Goal: Information Seeking & Learning: Understand process/instructions

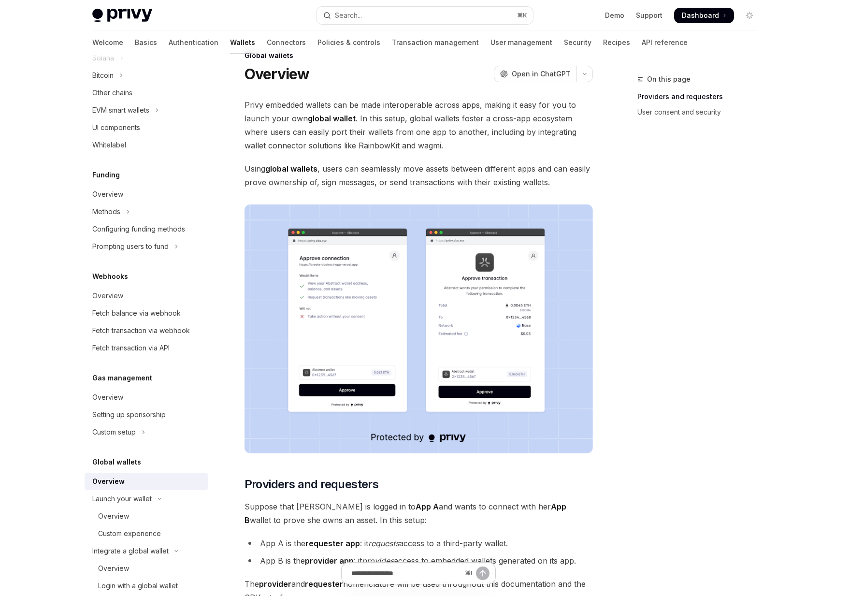
scroll to position [22, 0]
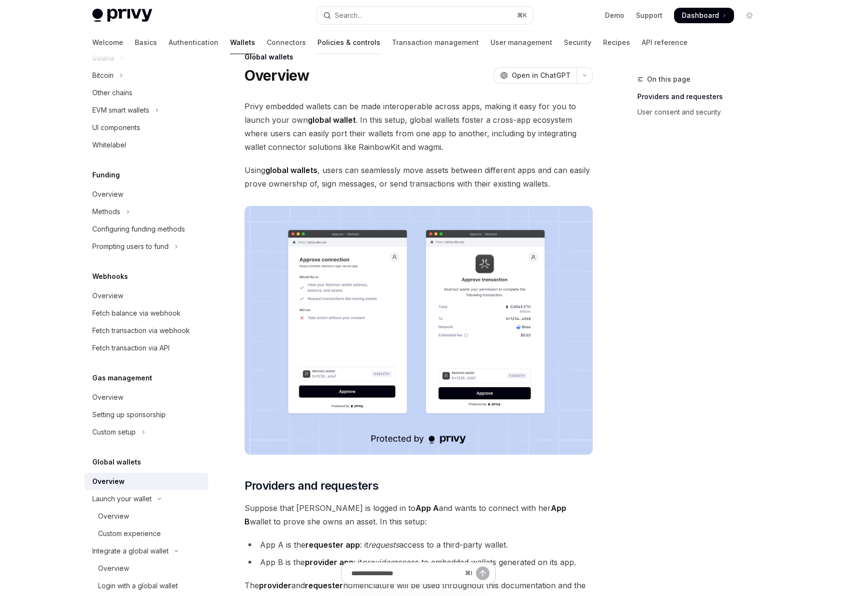
click at [317, 45] on link "Policies & controls" at bounding box center [348, 42] width 63 height 23
type textarea "*"
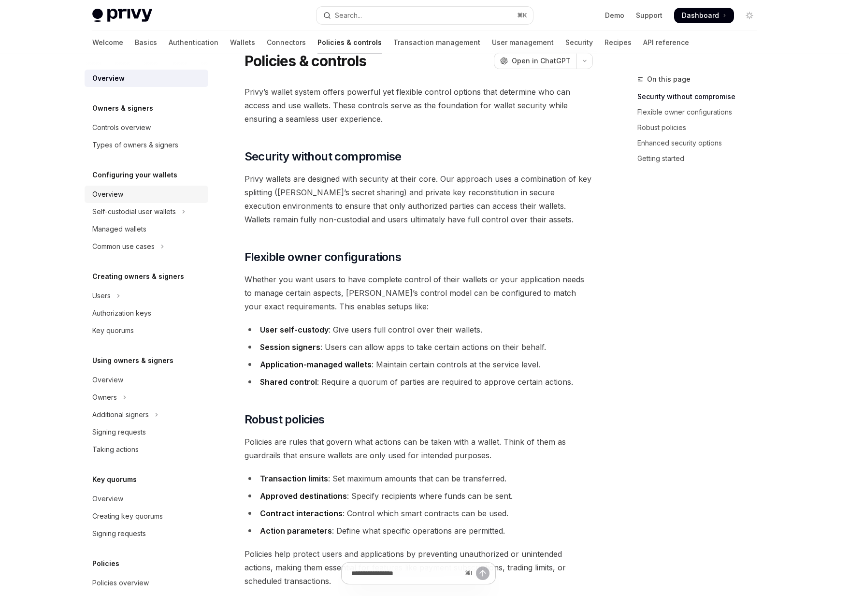
click at [123, 200] on div "Overview" at bounding box center [147, 194] width 110 height 12
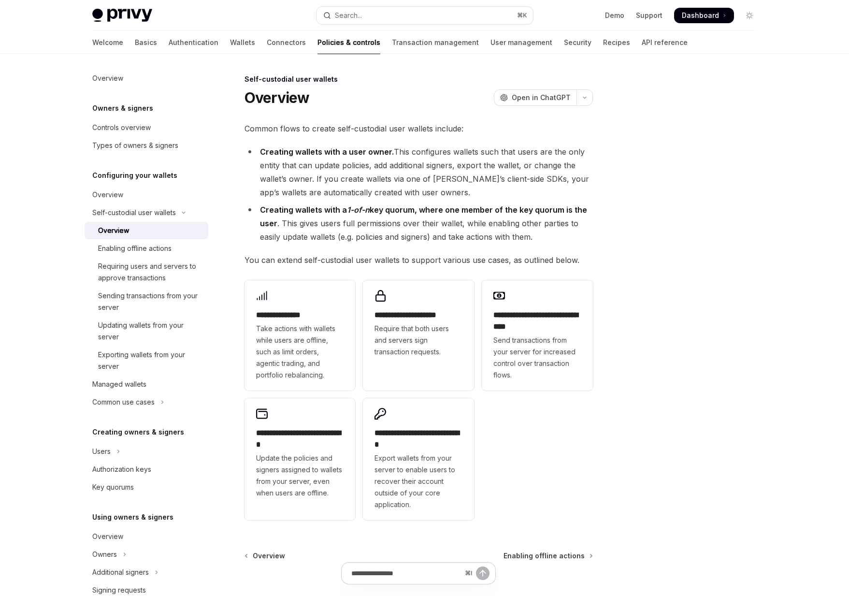
click at [150, 240] on link "Enabling offline actions" at bounding box center [147, 248] width 124 height 17
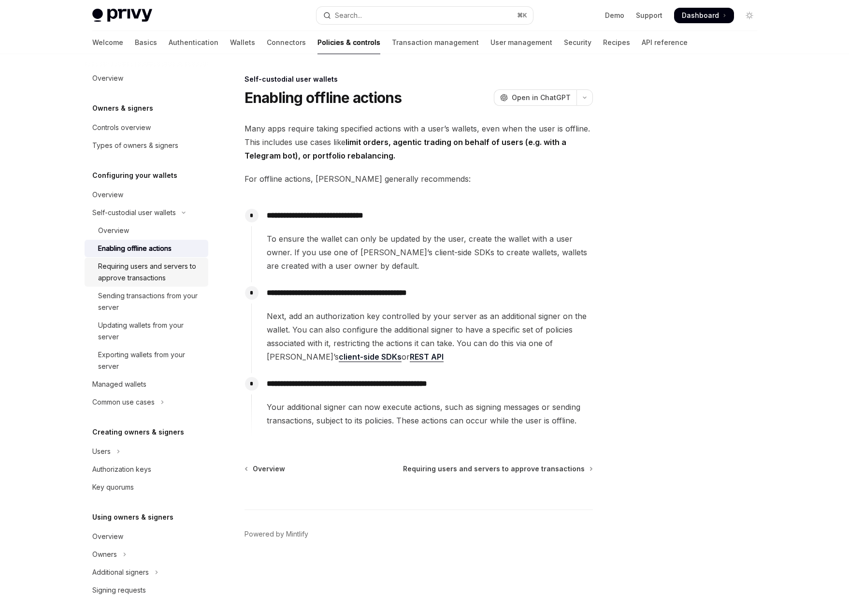
click at [137, 279] on div "Requiring users and servers to approve transactions" at bounding box center [150, 271] width 104 height 23
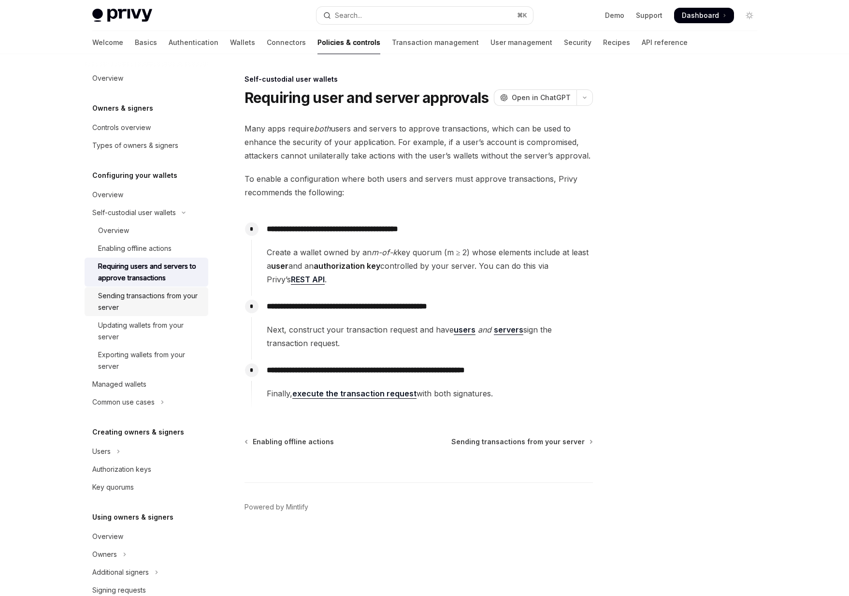
click at [133, 301] on div "Sending transactions from your server" at bounding box center [150, 301] width 104 height 23
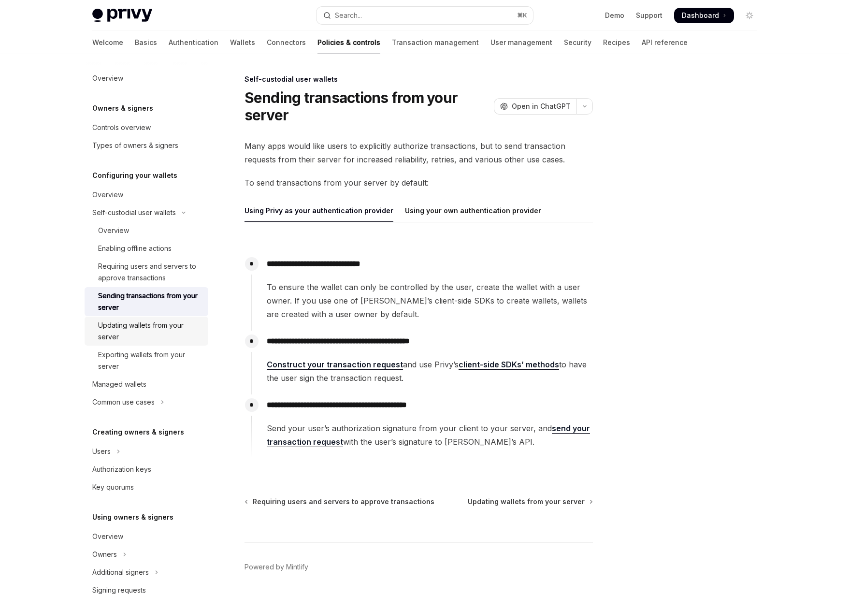
click at [133, 320] on div "Updating wallets from your server" at bounding box center [150, 330] width 104 height 23
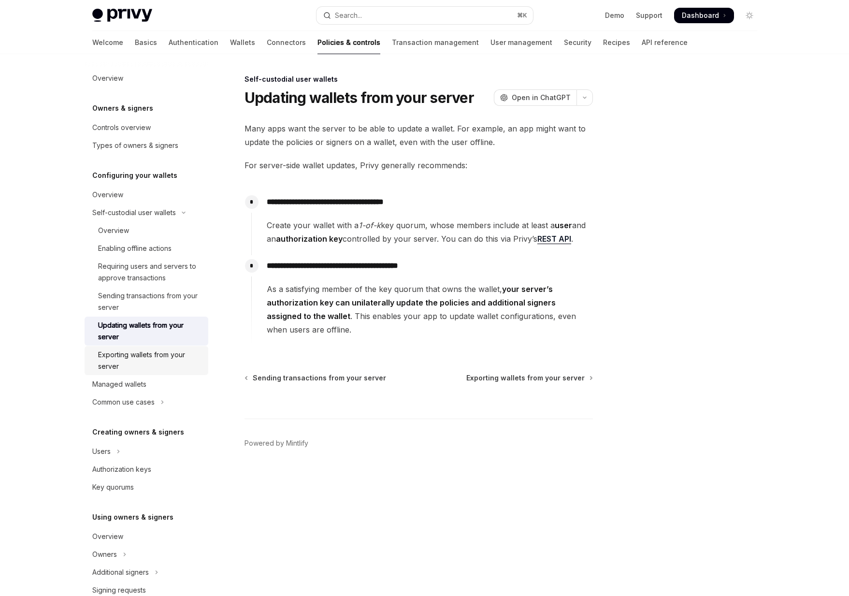
click at [130, 364] on div "Exporting wallets from your server" at bounding box center [150, 360] width 104 height 23
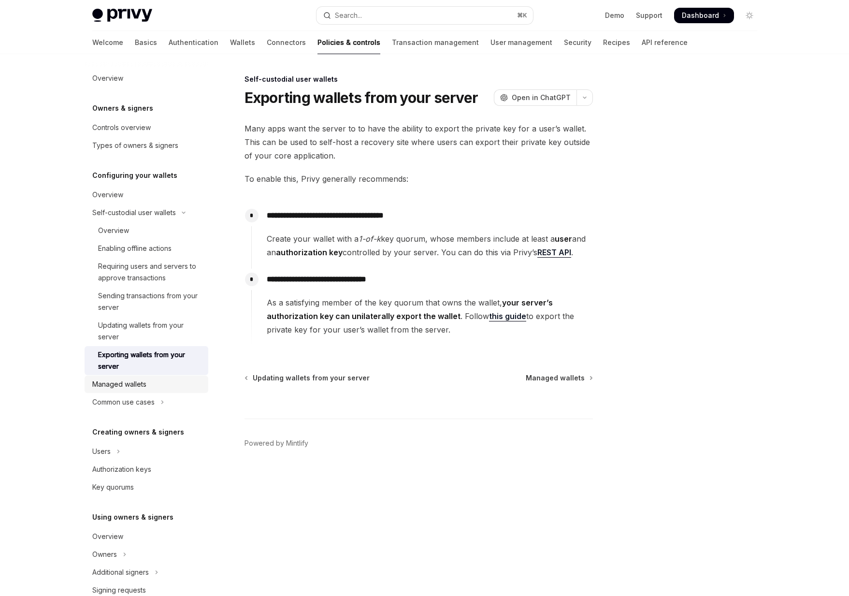
click at [137, 387] on div "Managed wallets" at bounding box center [119, 384] width 54 height 12
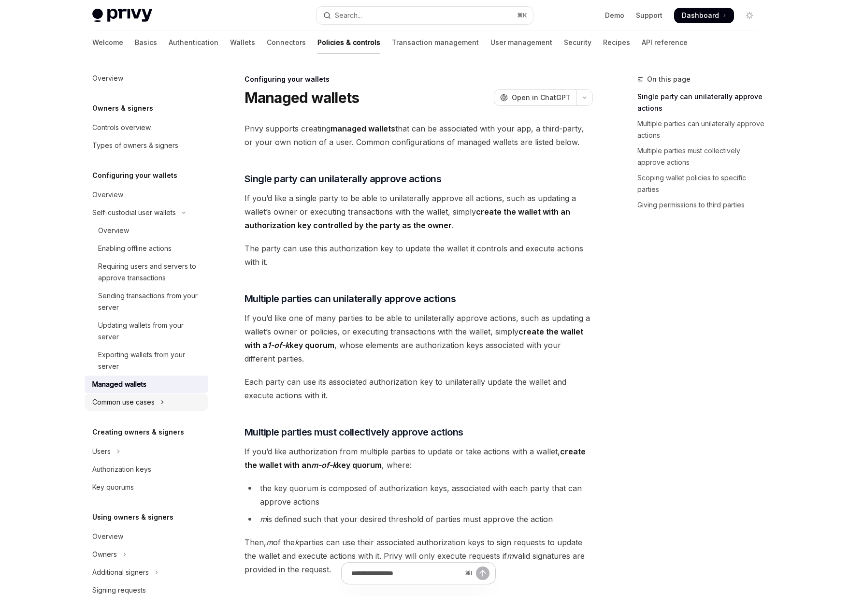
click at [137, 406] on div "Common use cases" at bounding box center [123, 402] width 62 height 12
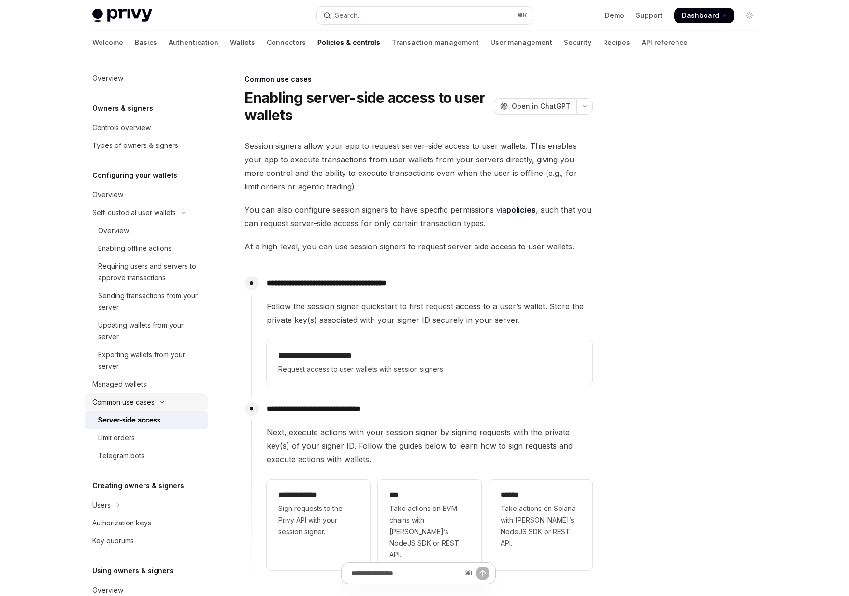
click at [137, 396] on div "Common use cases" at bounding box center [123, 402] width 62 height 12
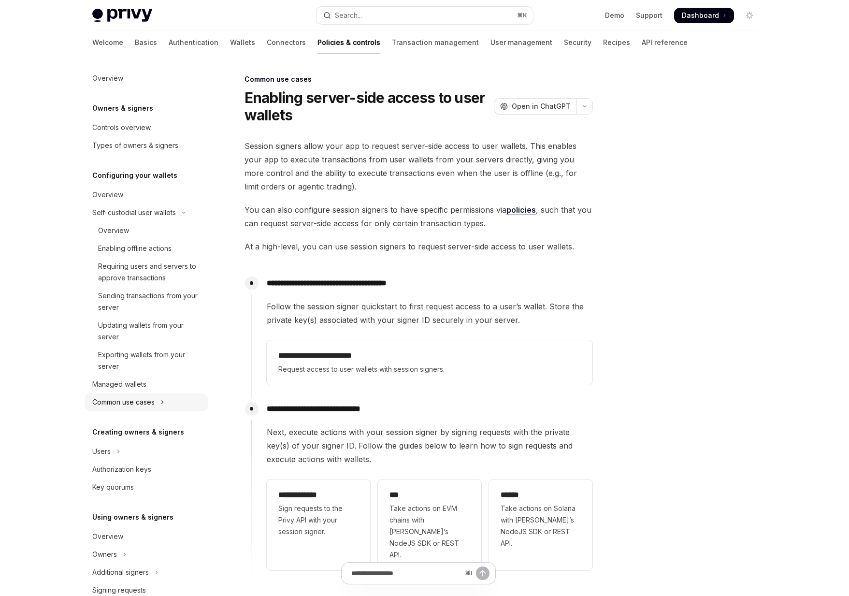
click at [143, 405] on div "Common use cases" at bounding box center [123, 402] width 62 height 12
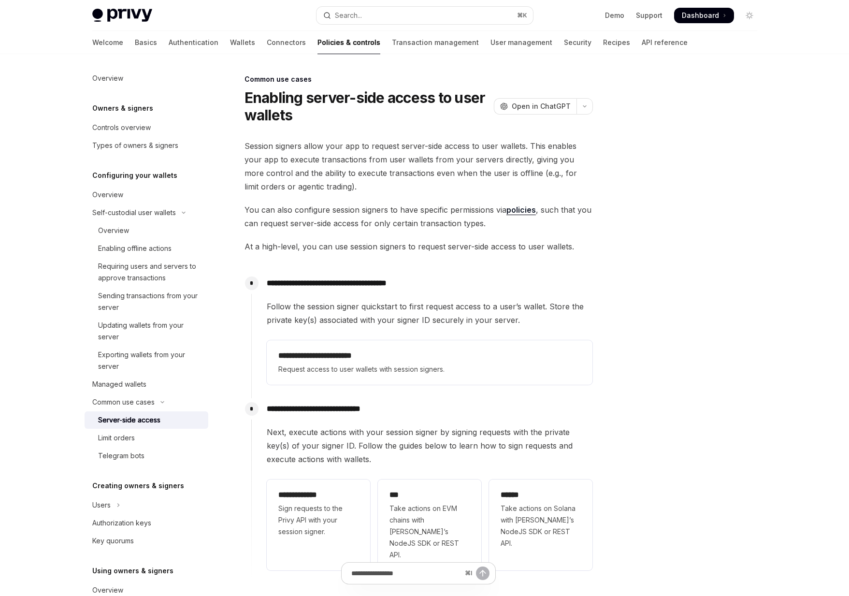
click at [143, 420] on div "Server-side access" at bounding box center [129, 420] width 62 height 12
click at [143, 441] on div "Limit orders" at bounding box center [150, 438] width 104 height 12
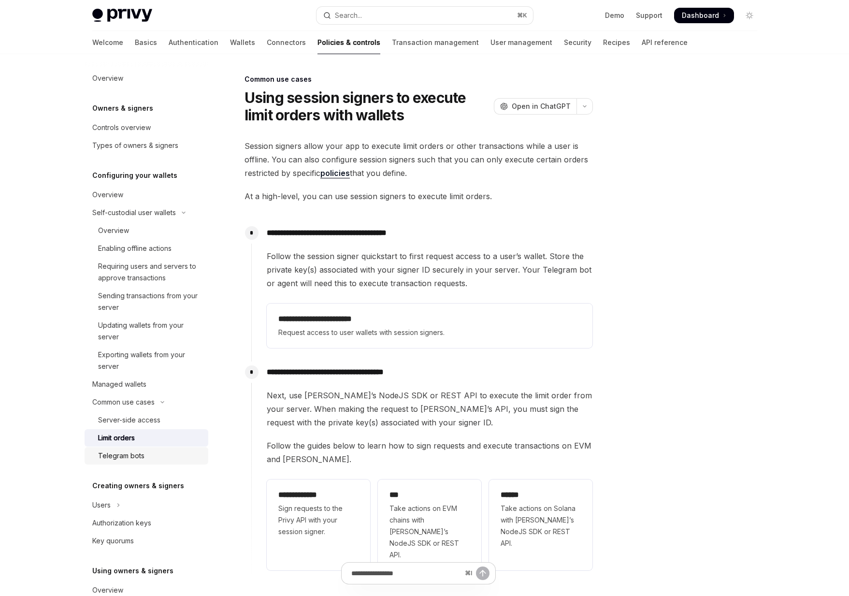
click at [135, 464] on link "Telegram bots" at bounding box center [147, 455] width 124 height 17
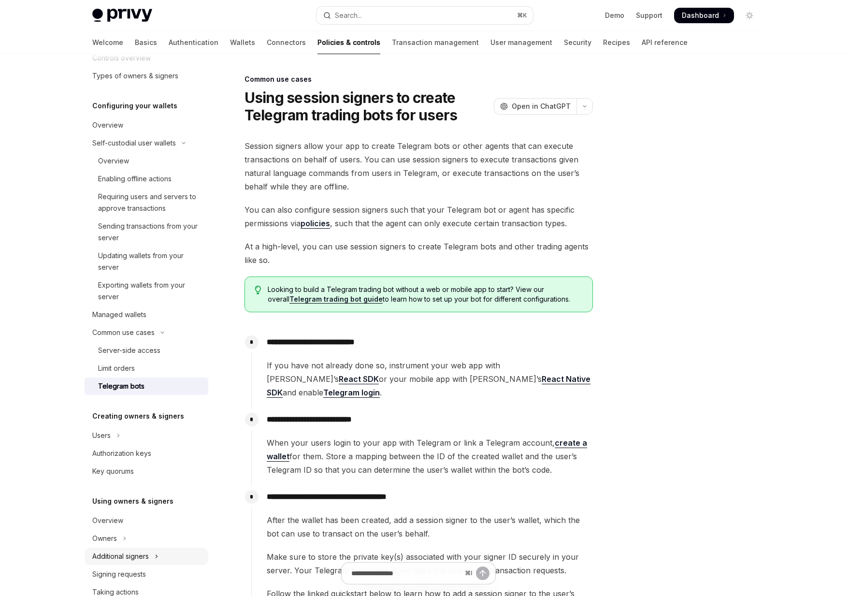
scroll to position [189, 0]
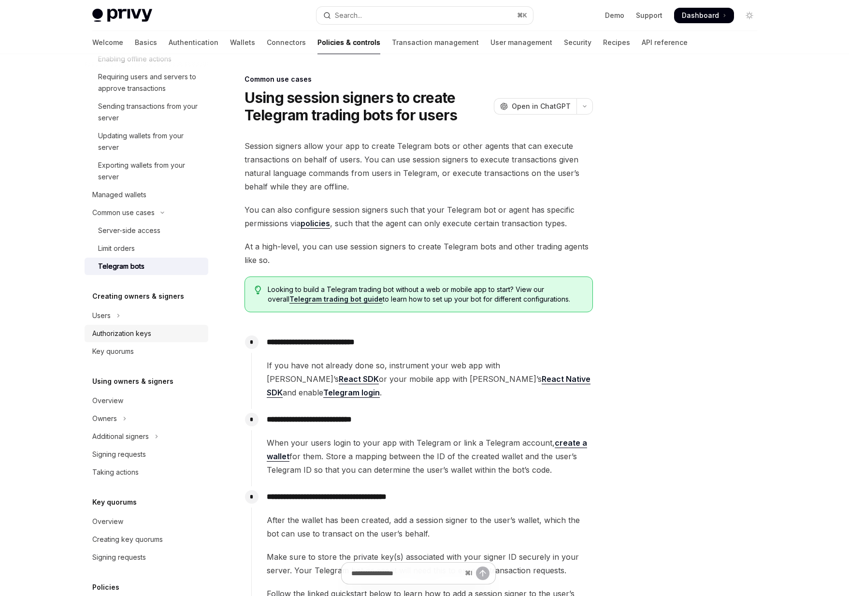
click at [140, 331] on div "Authorization keys" at bounding box center [121, 334] width 59 height 12
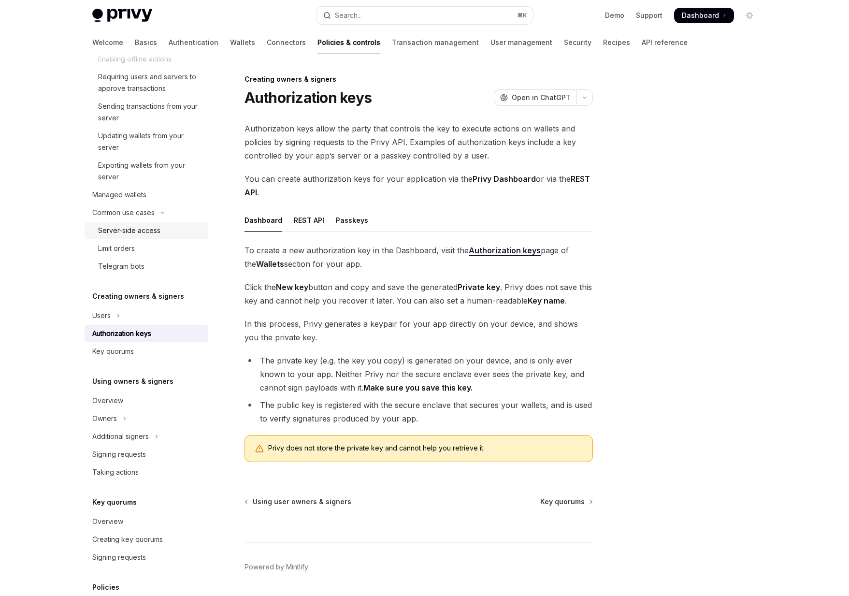
click at [143, 225] on div "Server-side access" at bounding box center [129, 231] width 62 height 12
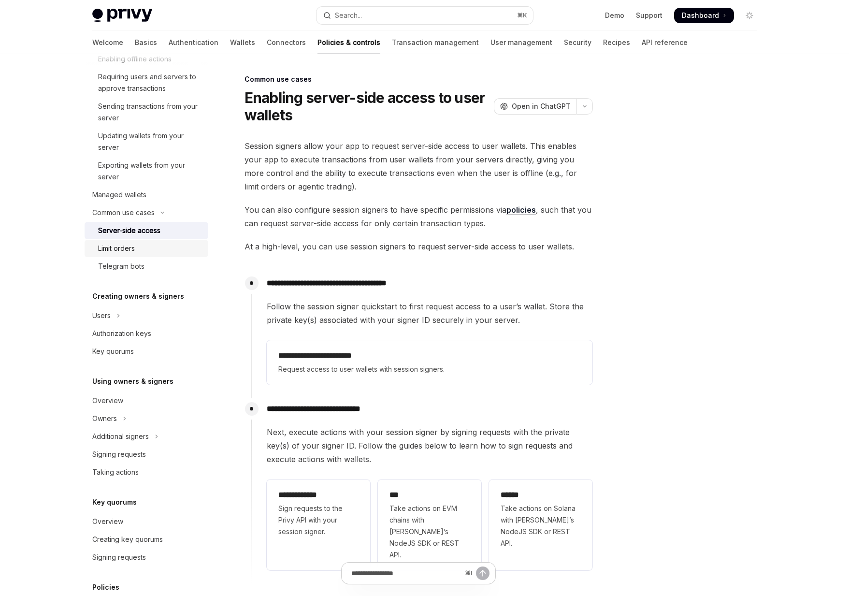
click at [127, 249] on div "Limit orders" at bounding box center [116, 249] width 37 height 12
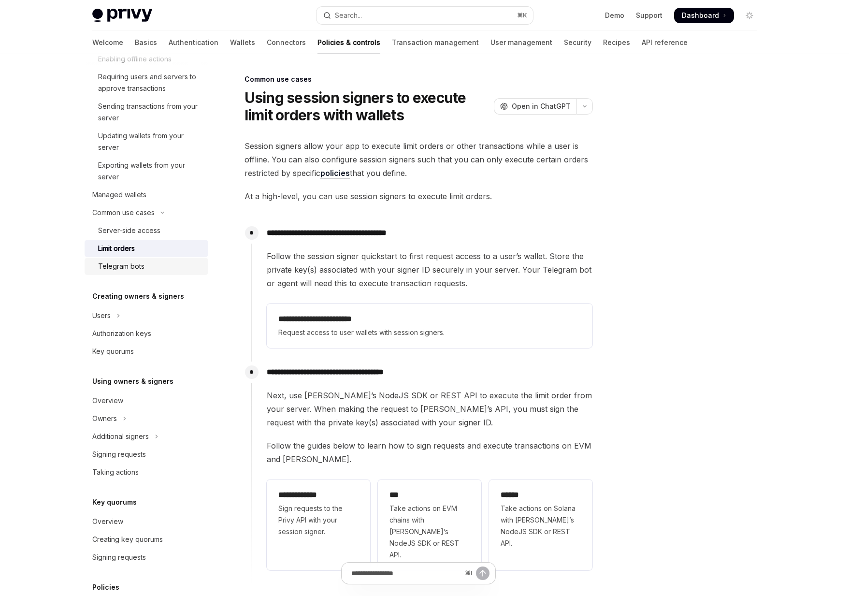
click at [121, 265] on div "Telegram bots" at bounding box center [121, 266] width 46 height 12
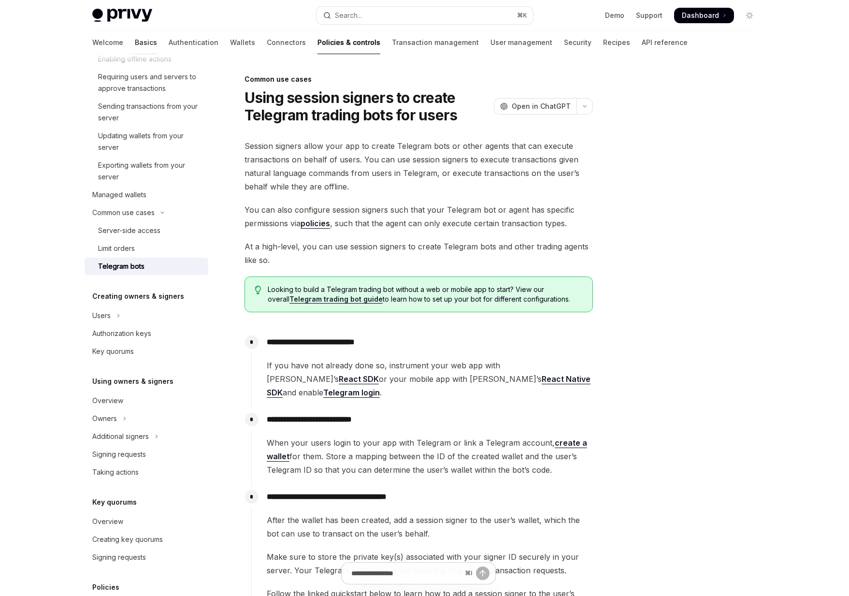
click at [135, 45] on link "Basics" at bounding box center [146, 42] width 22 height 23
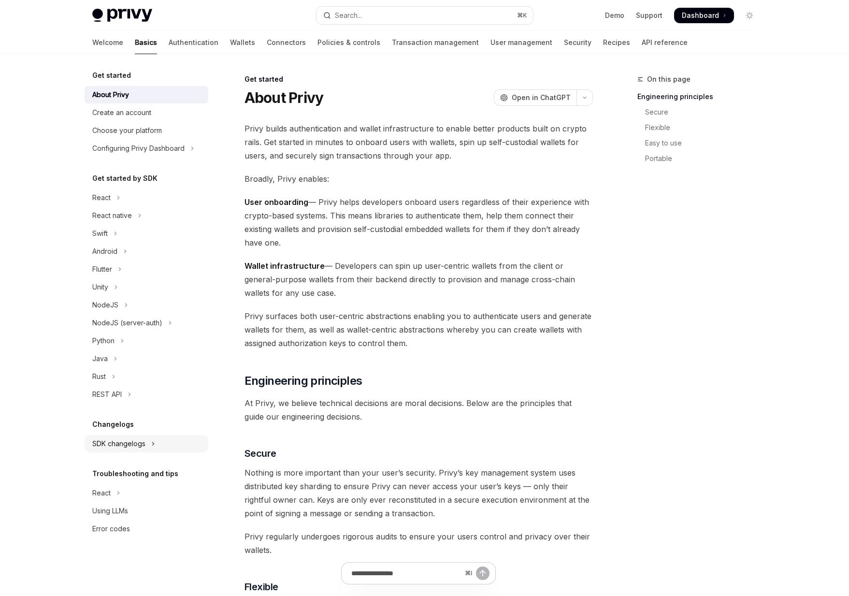
click at [137, 442] on div "SDK changelogs" at bounding box center [118, 444] width 53 height 12
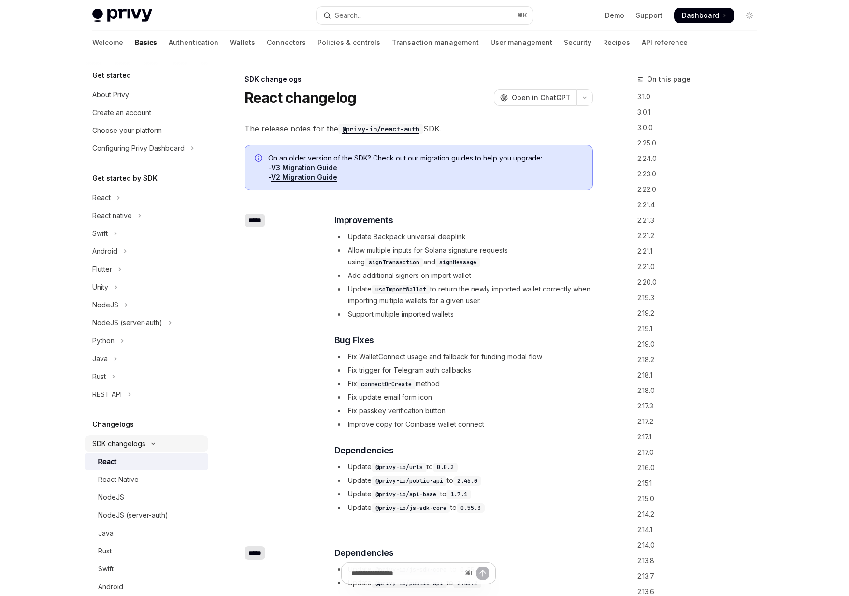
click at [121, 463] on div "React" at bounding box center [150, 462] width 104 height 12
click at [291, 167] on link "V3 Migration Guide" at bounding box center [304, 167] width 66 height 9
type textarea "*"
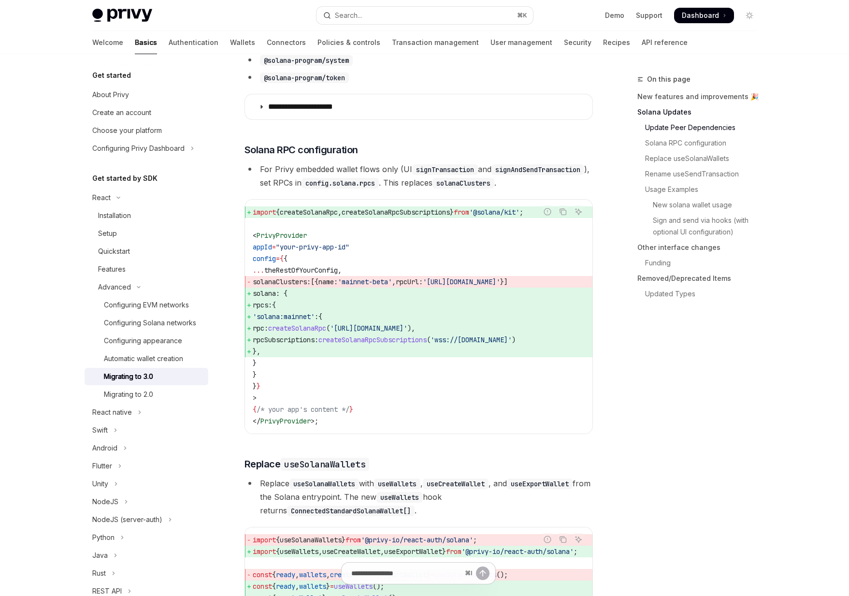
scroll to position [391, 0]
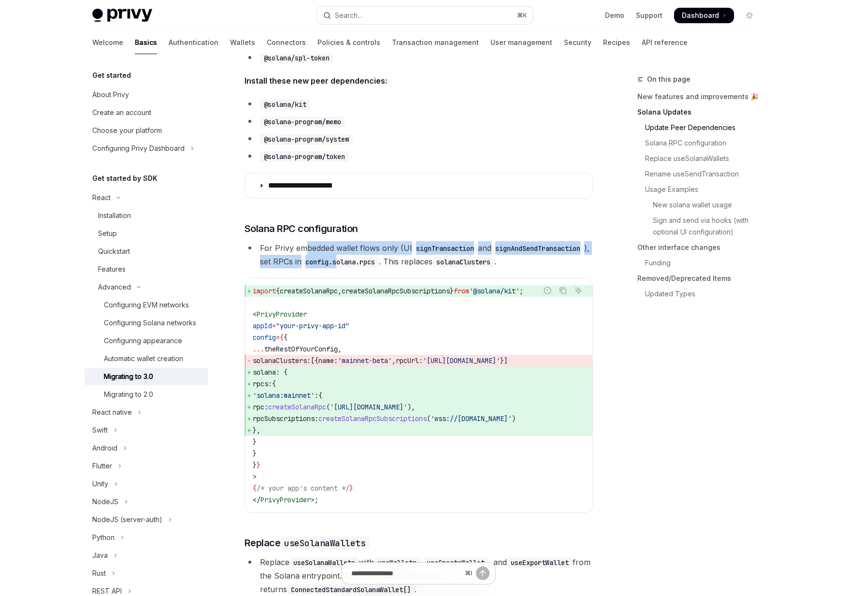
drag, startPoint x: 444, startPoint y: 258, endPoint x: 303, endPoint y: 249, distance: 140.4
click at [303, 249] on li "For Privy embedded wallet flows only (UI signTransaction and signAndSendTransac…" at bounding box center [418, 254] width 348 height 27
drag, startPoint x: 303, startPoint y: 249, endPoint x: 328, endPoint y: 273, distance: 34.8
click at [328, 268] on li "For Privy embedded wallet flows only (UI signTransaction and signAndSendTransac…" at bounding box center [418, 254] width 348 height 27
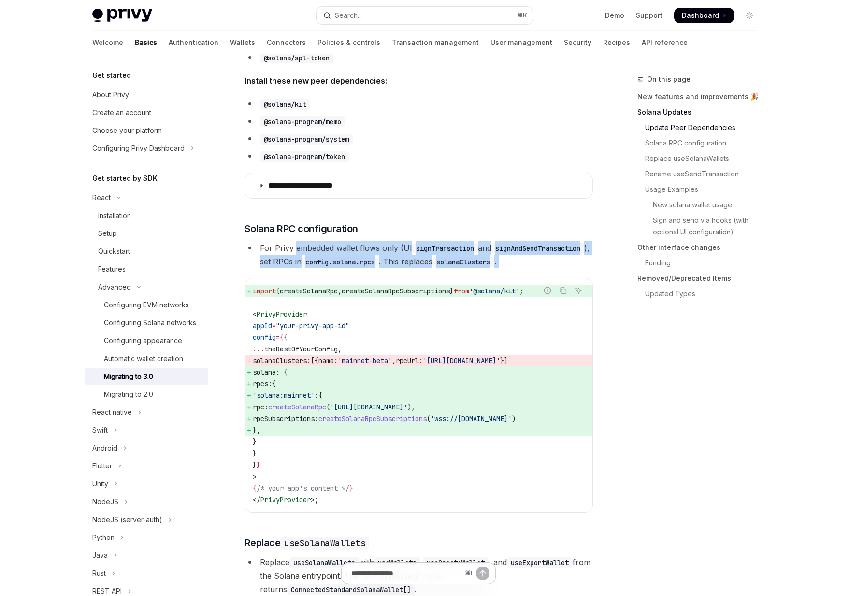
click at [328, 268] on li "For Privy embedded wallet flows only (UI signTransaction and signAndSendTransac…" at bounding box center [418, 254] width 348 height 27
drag, startPoint x: 328, startPoint y: 273, endPoint x: 298, endPoint y: 250, distance: 38.3
click at [298, 250] on li "For Privy embedded wallet flows only (UI signTransaction and signAndSendTransac…" at bounding box center [418, 254] width 348 height 27
drag, startPoint x: 298, startPoint y: 250, endPoint x: 355, endPoint y: 286, distance: 67.5
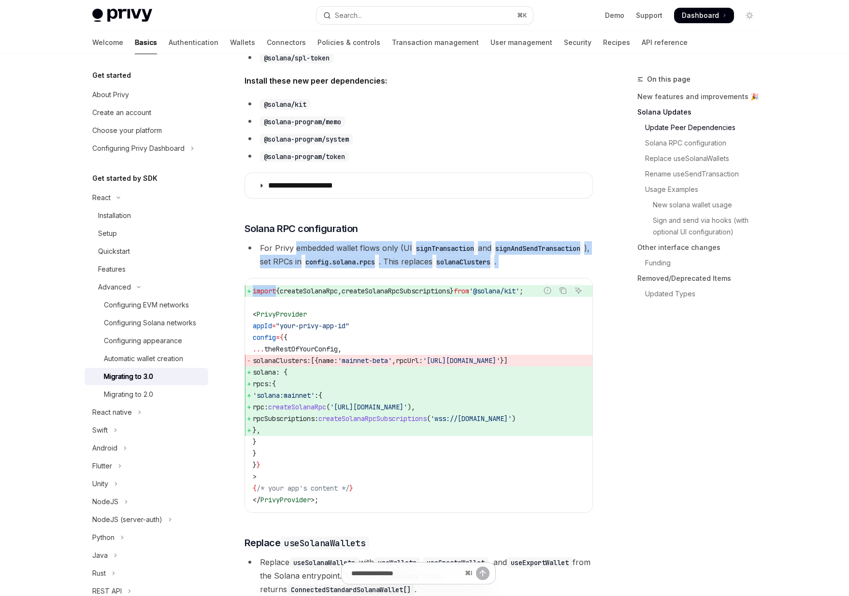
drag, startPoint x: 383, startPoint y: 280, endPoint x: 287, endPoint y: 245, distance: 101.6
click at [287, 245] on li "For Privy embedded wallet flows only (UI signTransaction and signAndSendTransac…" at bounding box center [418, 254] width 348 height 27
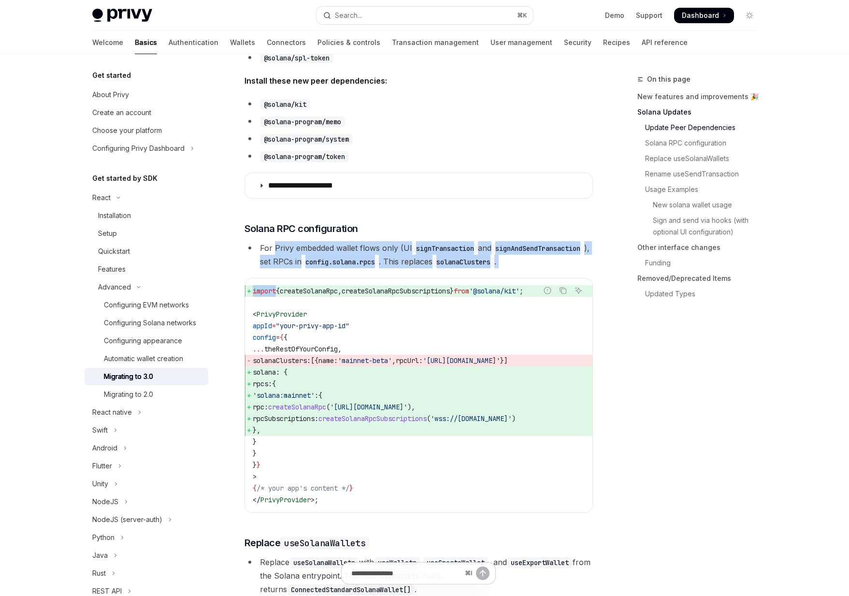
drag, startPoint x: 287, startPoint y: 245, endPoint x: 386, endPoint y: 297, distance: 111.1
click at [386, 297] on div "import { createSolanaRpc , createSolanaRpcSubscriptions } from '@solana/kit' ; …" at bounding box center [418, 395] width 347 height 234
drag, startPoint x: 386, startPoint y: 297, endPoint x: 308, endPoint y: 252, distance: 89.6
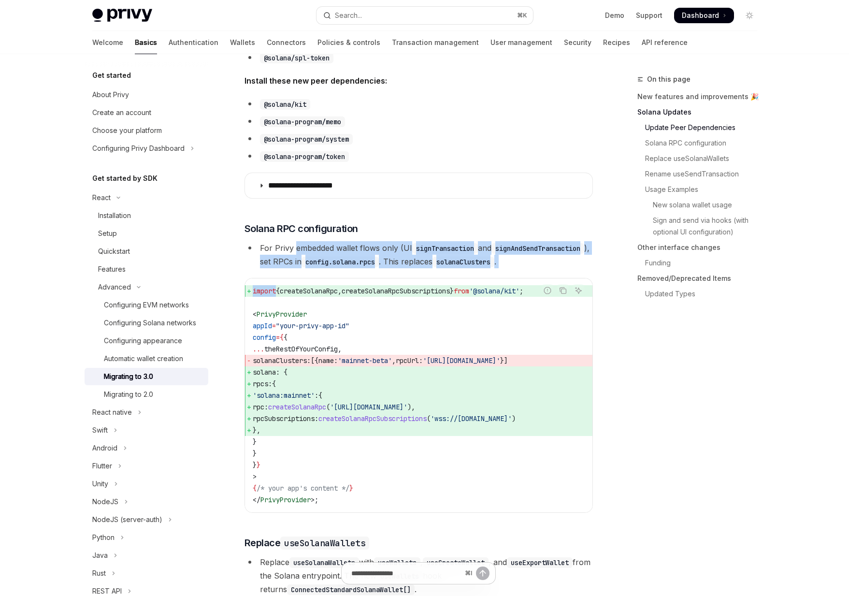
click at [308, 252] on li "For Privy embedded wallet flows only (UI signTransaction and signAndSendTransac…" at bounding box center [418, 254] width 348 height 27
drag, startPoint x: 308, startPoint y: 252, endPoint x: 338, endPoint y: 278, distance: 39.8
click at [338, 268] on li "For Privy embedded wallet flows only (UI signTransaction and signAndSendTransac…" at bounding box center [418, 254] width 348 height 27
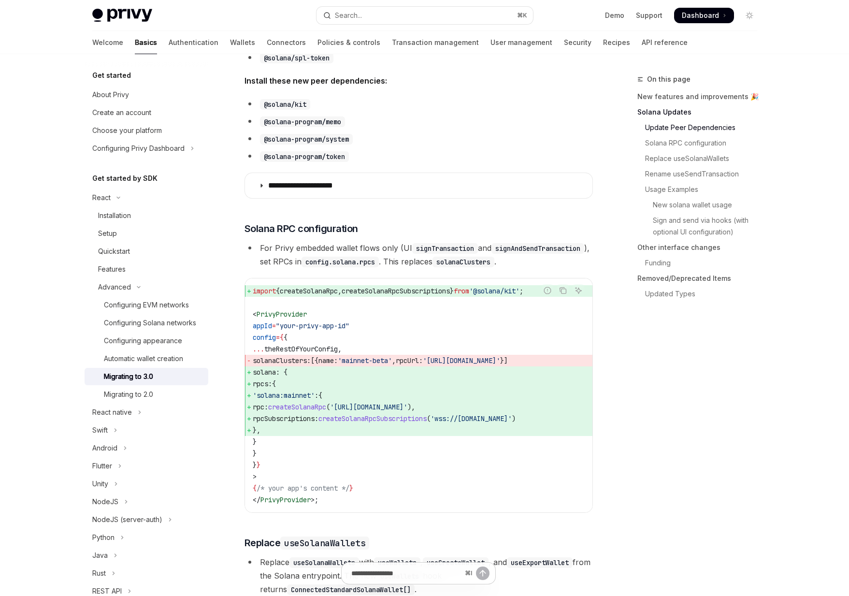
click at [294, 247] on li "For Privy embedded wallet flows only (UI signTransaction and signAndSendTransac…" at bounding box center [418, 254] width 348 height 27
drag, startPoint x: 315, startPoint y: 254, endPoint x: 324, endPoint y: 257, distance: 9.2
click at [324, 257] on li "For Privy embedded wallet flows only (UI signTransaction and signAndSendTransac…" at bounding box center [418, 254] width 348 height 27
click at [336, 268] on li "For Privy embedded wallet flows only (UI signTransaction and signAndSendTransac…" at bounding box center [418, 254] width 348 height 27
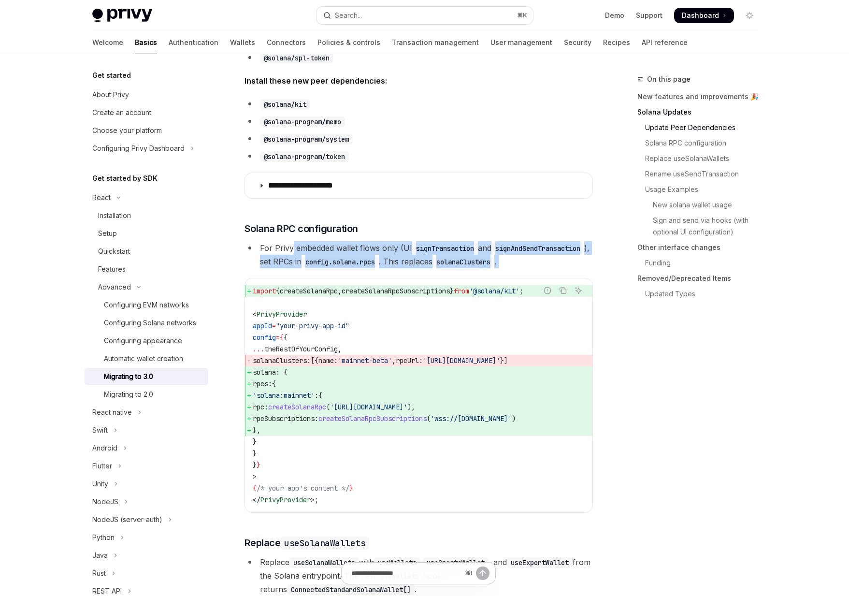
drag, startPoint x: 336, startPoint y: 279, endPoint x: 290, endPoint y: 253, distance: 52.4
click at [290, 253] on li "For Privy embedded wallet flows only (UI signTransaction and signAndSendTransac…" at bounding box center [418, 254] width 348 height 27
click at [292, 253] on li "For Privy embedded wallet flows only (UI signTransaction and signAndSendTransac…" at bounding box center [418, 254] width 348 height 27
drag, startPoint x: 292, startPoint y: 253, endPoint x: 397, endPoint y: 283, distance: 108.4
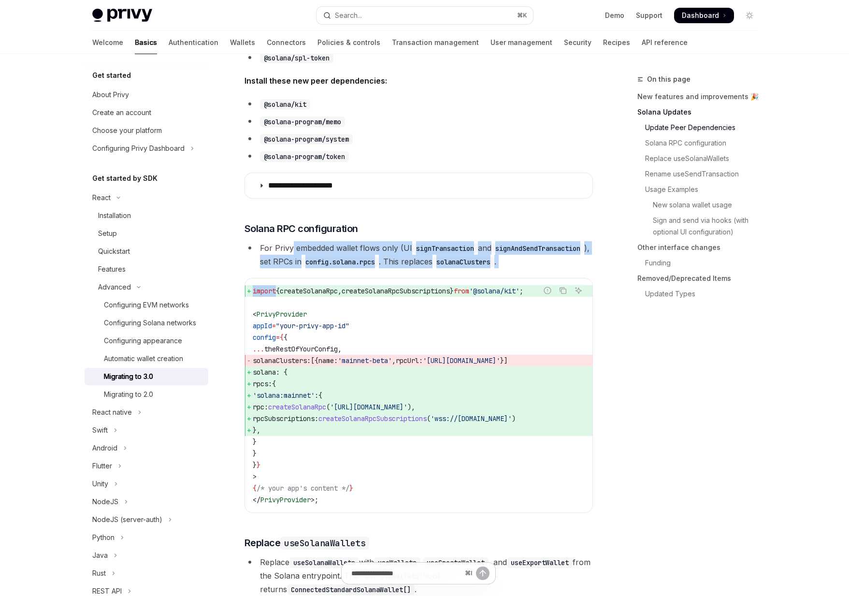
drag, startPoint x: 397, startPoint y: 283, endPoint x: 280, endPoint y: 247, distance: 121.7
click at [280, 247] on li "For Privy embedded wallet flows only (UI signTransaction and signAndSendTransac…" at bounding box center [418, 254] width 348 height 27
drag, startPoint x: 280, startPoint y: 247, endPoint x: 353, endPoint y: 280, distance: 79.6
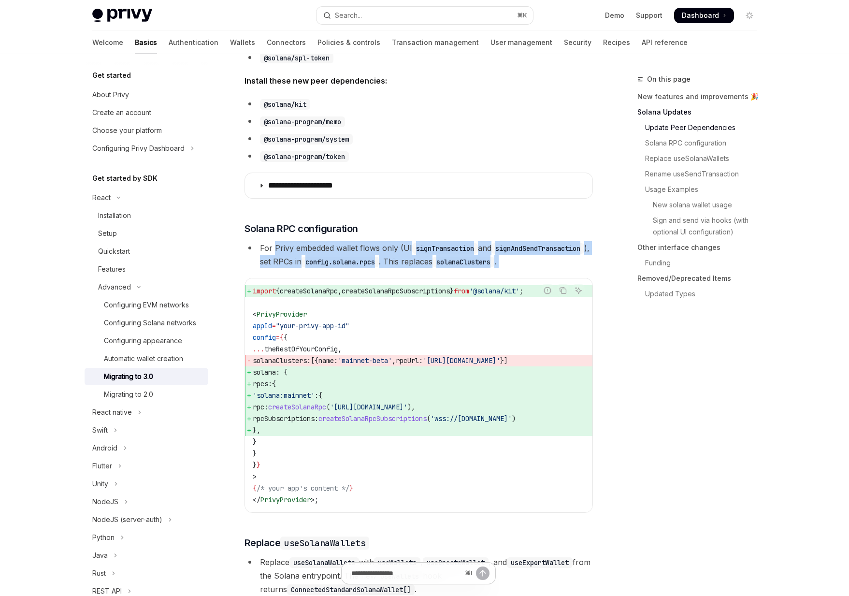
click at [353, 268] on li "For Privy embedded wallet flows only (UI signTransaction and signAndSendTransac…" at bounding box center [418, 254] width 348 height 27
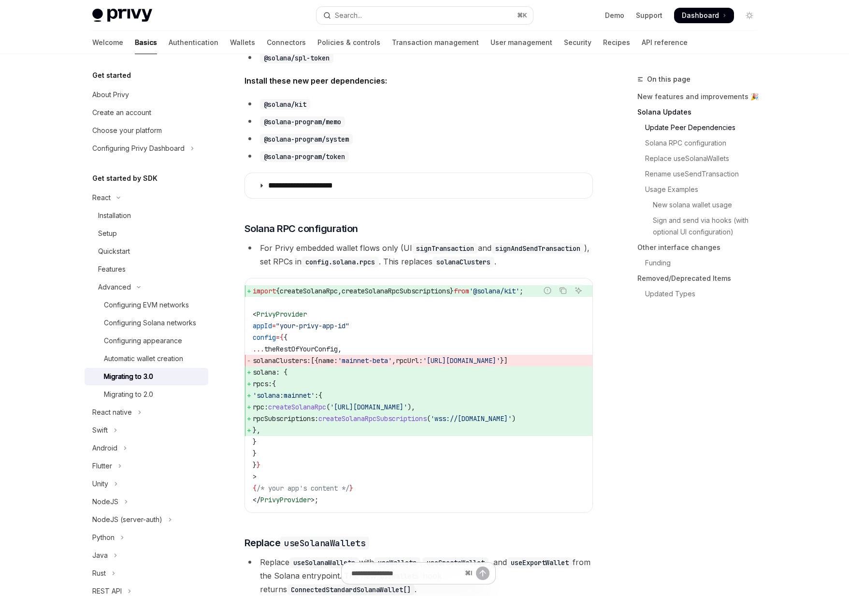
scroll to position [0, 0]
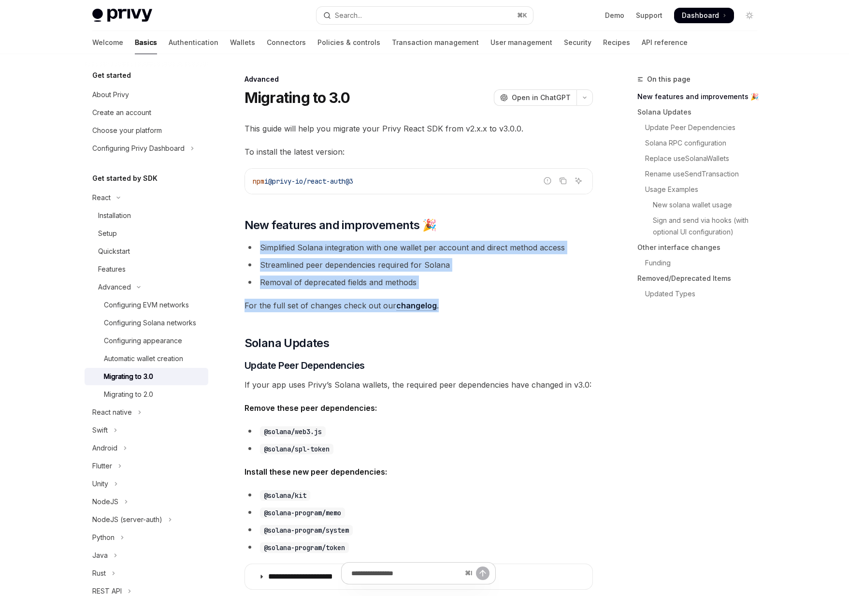
drag, startPoint x: 450, startPoint y: 304, endPoint x: 300, endPoint y: 240, distance: 163.2
click at [300, 241] on li "Simplified Solana integration with one wallet per account and direct method acc…" at bounding box center [418, 248] width 348 height 14
drag, startPoint x: 300, startPoint y: 241, endPoint x: 450, endPoint y: 310, distance: 165.6
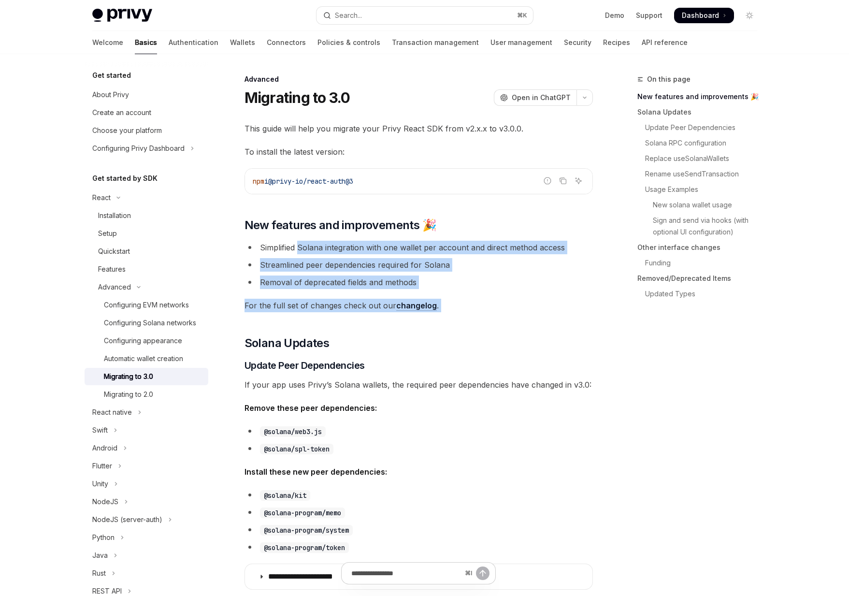
click at [450, 310] on span "For the full set of changes check out our changelog ." at bounding box center [418, 306] width 348 height 14
drag, startPoint x: 450, startPoint y: 310, endPoint x: 329, endPoint y: 251, distance: 134.8
